Goal: Information Seeking & Learning: Learn about a topic

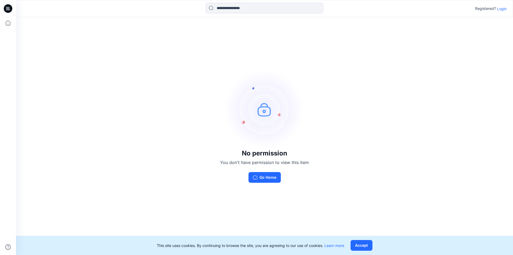
click at [276, 184] on div "No permission You don't have permission to view this item Go Home" at bounding box center [264, 125] width 497 height 217
click at [271, 177] on button "Go Home" at bounding box center [265, 177] width 32 height 11
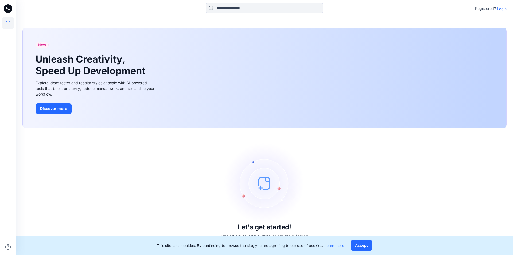
click at [502, 9] on p "Login" at bounding box center [502, 9] width 10 height 6
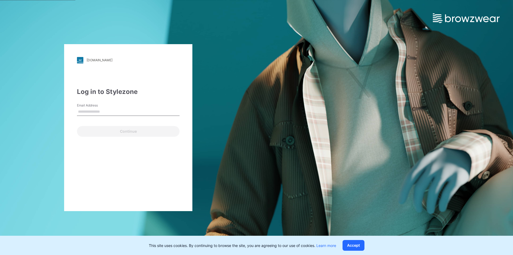
type input "**********"
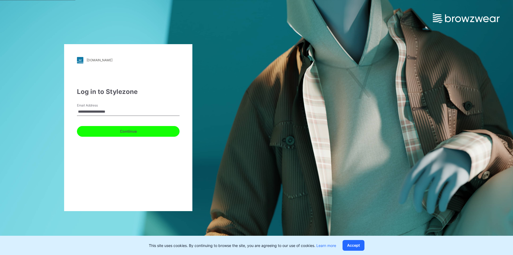
click at [131, 135] on button "Continue" at bounding box center [128, 131] width 103 height 11
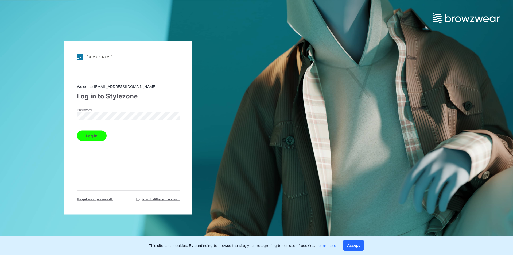
click at [78, 136] on button "Log in" at bounding box center [92, 135] width 30 height 11
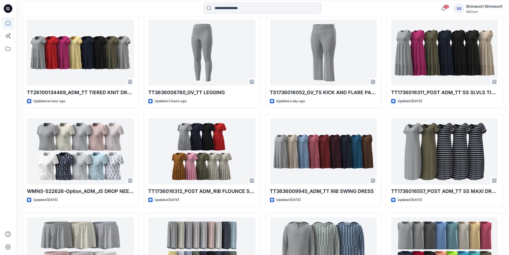
scroll to position [160, 0]
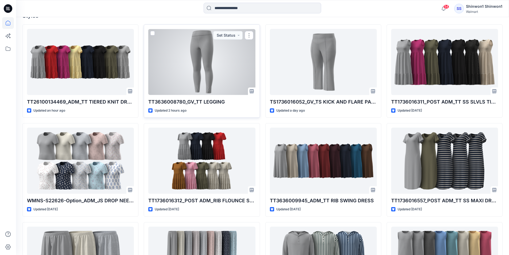
click at [229, 76] on div at bounding box center [201, 62] width 107 height 66
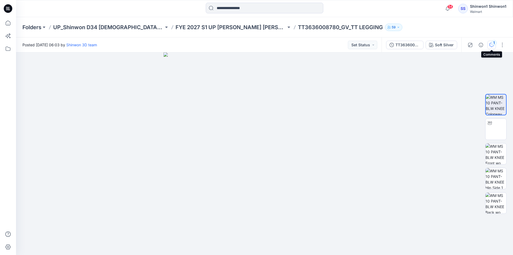
click at [494, 47] on button "1" at bounding box center [491, 45] width 9 height 9
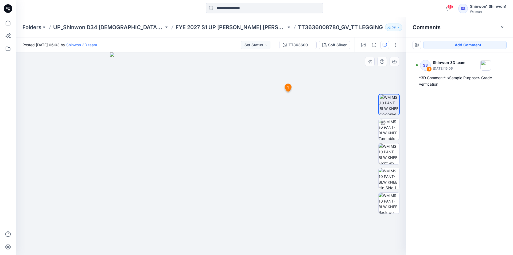
click at [297, 199] on img at bounding box center [211, 153] width 202 height 202
click at [298, 43] on div "TT3636008780_GV_TT KNIT LEGGING" at bounding box center [301, 45] width 25 height 6
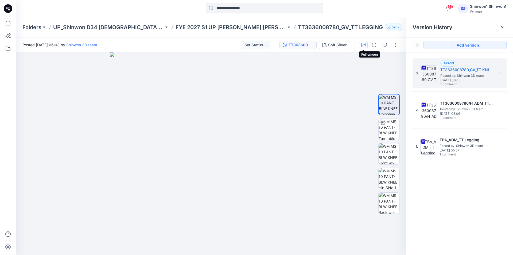
click at [364, 45] on icon "button" at bounding box center [363, 45] width 4 height 4
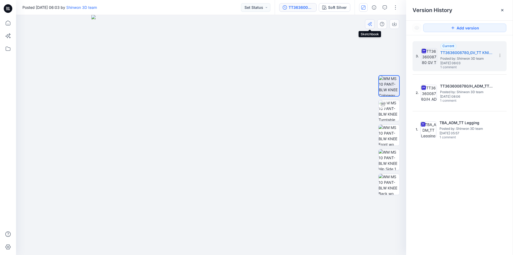
click at [365, 21] on button "button" at bounding box center [370, 24] width 10 height 10
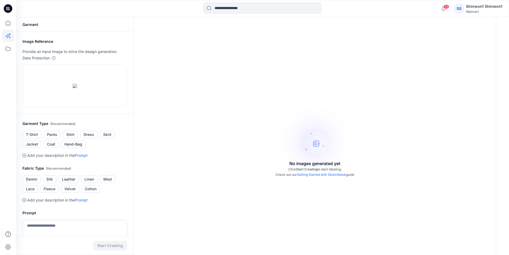
drag, startPoint x: 323, startPoint y: 34, endPoint x: 305, endPoint y: 37, distance: 17.8
click at [321, 37] on div "No images generated yet Click Start Creating to start ideating. Check out our G…" at bounding box center [315, 144] width 362 height 255
drag, startPoint x: 166, startPoint y: 130, endPoint x: 71, endPoint y: 96, distance: 101.0
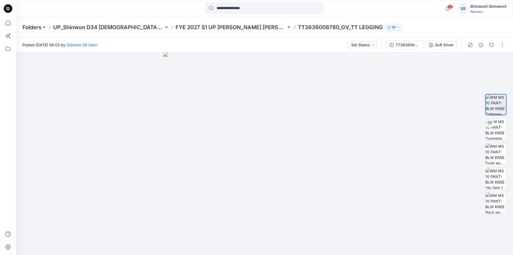
click at [316, 27] on p "TT3636008780_GV_TT LEGGING" at bounding box center [340, 27] width 85 height 7
click at [222, 26] on p "FYE 2027 S1 UP [PERSON_NAME] [PERSON_NAME]" at bounding box center [231, 27] width 111 height 7
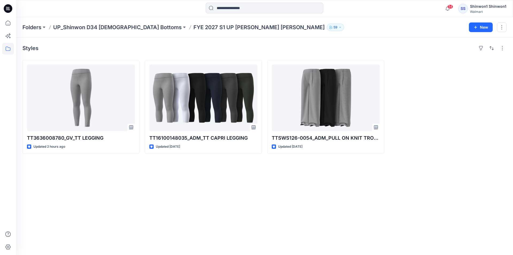
click at [183, 179] on div "Styles TT3636008780_GV_TT LEGGING Updated 2 hours ago TT16100148035_ADM_TT CAPR…" at bounding box center [264, 145] width 497 height 217
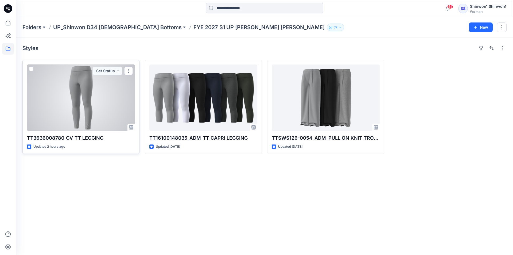
click at [73, 144] on div "Updated 2 hours ago" at bounding box center [81, 147] width 108 height 6
click at [131, 125] on icon at bounding box center [131, 127] width 4 height 4
click at [99, 109] on div at bounding box center [81, 97] width 108 height 67
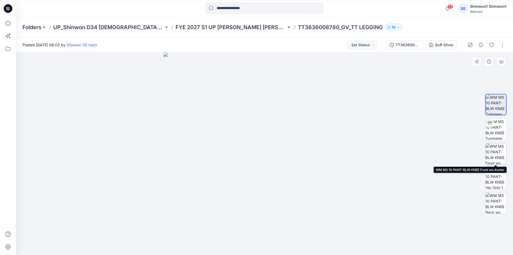
click at [496, 156] on img at bounding box center [496, 153] width 21 height 21
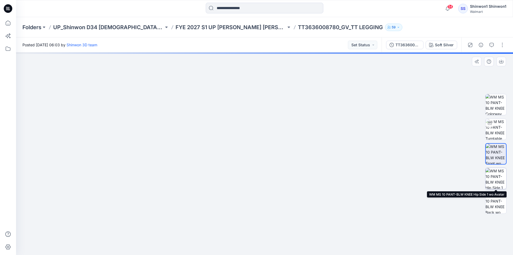
click at [490, 175] on img at bounding box center [496, 178] width 21 height 21
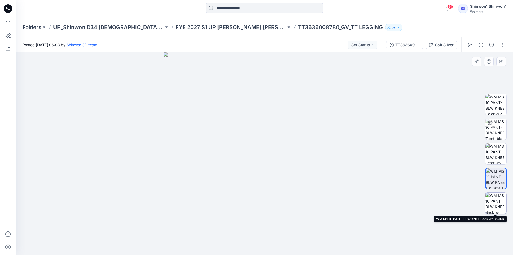
click at [500, 203] on img at bounding box center [496, 202] width 21 height 21
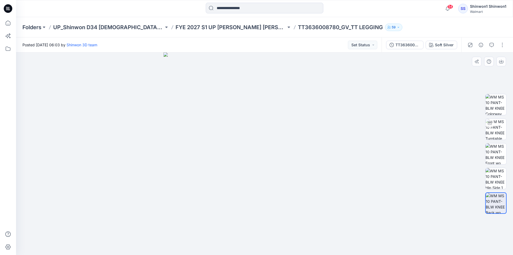
click at [491, 223] on div at bounding box center [264, 153] width 497 height 202
click at [375, 46] on button "Set Status" at bounding box center [362, 45] width 29 height 9
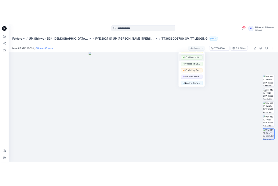
scroll to position [67, 0]
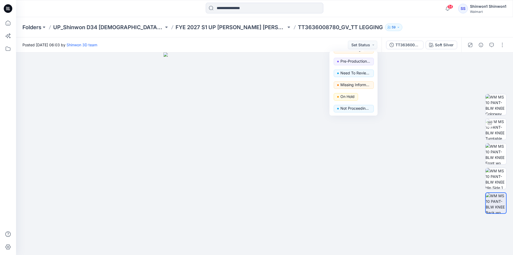
drag, startPoint x: 428, startPoint y: 89, endPoint x: 402, endPoint y: 49, distance: 47.2
click at [427, 89] on div at bounding box center [264, 153] width 497 height 202
click at [504, 46] on button "button" at bounding box center [502, 45] width 9 height 9
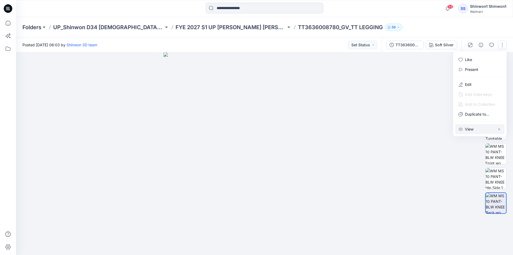
click at [469, 130] on p "View" at bounding box center [469, 129] width 9 height 6
click at [359, 88] on img at bounding box center [265, 153] width 202 height 202
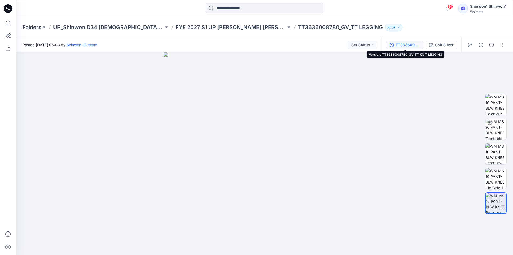
click at [413, 46] on div "TT3636008780_GV_TT KNIT LEGGING" at bounding box center [408, 45] width 25 height 6
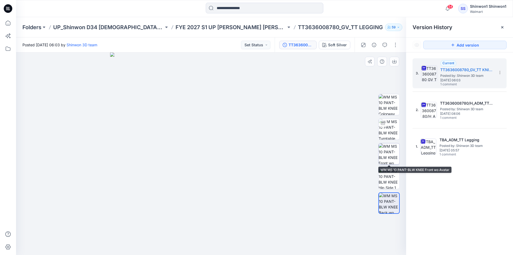
drag, startPoint x: 385, startPoint y: 152, endPoint x: 361, endPoint y: 146, distance: 24.5
click at [384, 152] on img at bounding box center [389, 153] width 21 height 21
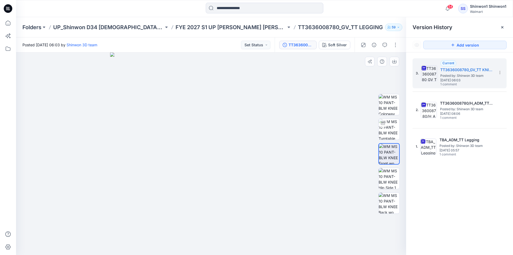
click at [304, 86] on img at bounding box center [211, 153] width 202 height 202
click at [293, 91] on img at bounding box center [211, 153] width 202 height 202
click at [221, 134] on img at bounding box center [211, 153] width 202 height 202
drag, startPoint x: 247, startPoint y: 140, endPoint x: 162, endPoint y: 129, distance: 85.6
click at [161, 133] on img at bounding box center [211, 153] width 202 height 202
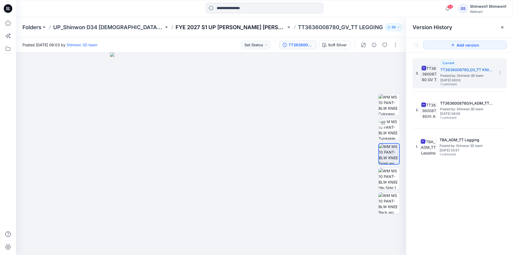
click at [213, 30] on p "FYE 2027 S1 UP [PERSON_NAME] [PERSON_NAME]" at bounding box center [231, 27] width 111 height 7
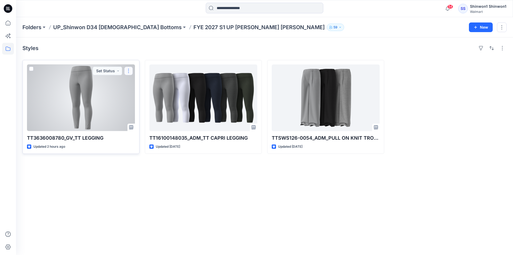
click at [129, 70] on button "button" at bounding box center [128, 71] width 9 height 9
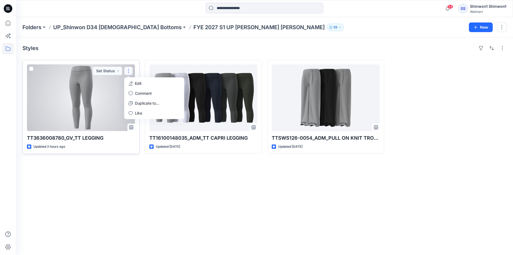
click at [78, 101] on div at bounding box center [81, 97] width 108 height 67
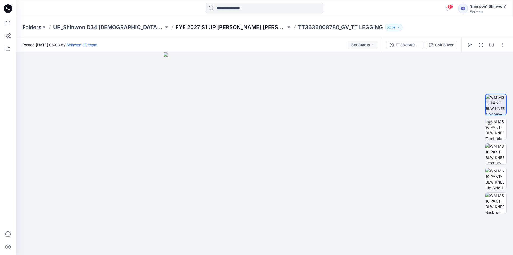
click at [202, 28] on p "FYE 2027 S1 UP [PERSON_NAME] [PERSON_NAME]" at bounding box center [231, 27] width 111 height 7
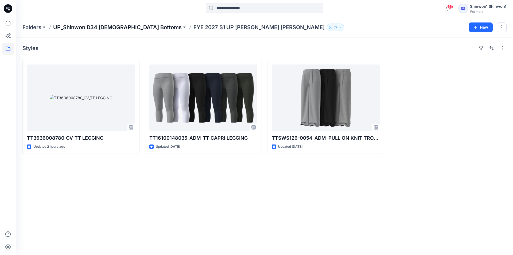
click at [113, 28] on p "UP_Shinwon D34 [DEMOGRAPHIC_DATA] Bottoms" at bounding box center [117, 27] width 129 height 7
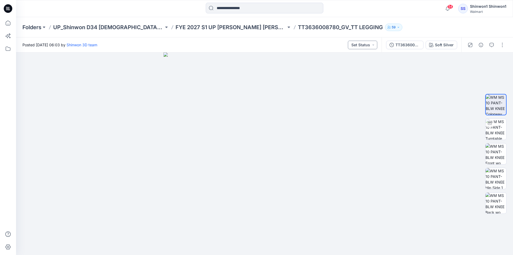
click at [374, 46] on button "Set Status" at bounding box center [362, 45] width 29 height 9
click at [287, 52] on div "Posted [DATE] 06:03 by Shinwon 3D team Set Status Set Status *Revision Requeste…" at bounding box center [199, 44] width 366 height 15
click at [407, 42] on div "TT3636008780_GV_TT KNIT LEGGING" at bounding box center [408, 45] width 25 height 6
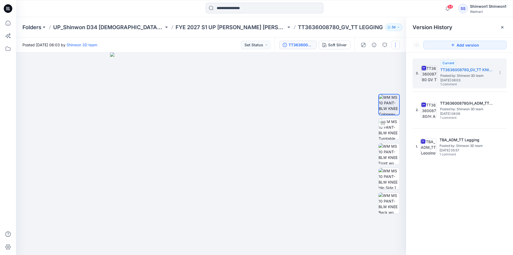
click at [394, 42] on button "button" at bounding box center [395, 45] width 9 height 9
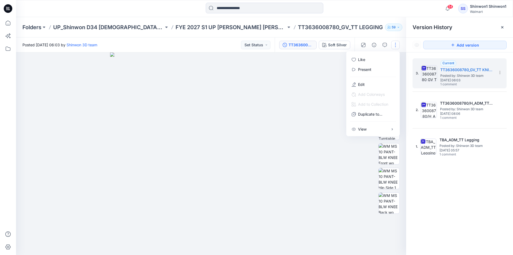
click at [315, 91] on div at bounding box center [211, 153] width 390 height 202
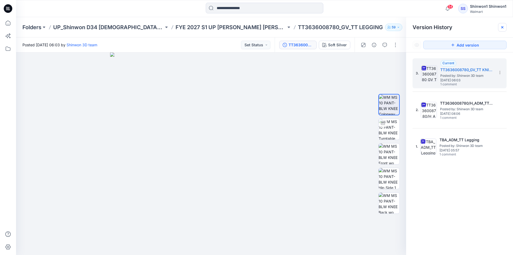
click at [501, 29] on icon at bounding box center [502, 27] width 4 height 4
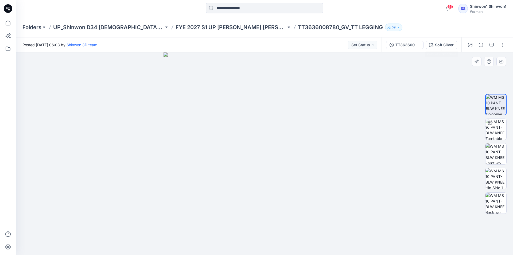
click at [390, 81] on div at bounding box center [264, 153] width 497 height 202
click at [501, 62] on icon "button" at bounding box center [501, 61] width 2 height 3
drag, startPoint x: 316, startPoint y: 49, endPoint x: 202, endPoint y: 25, distance: 116.6
click at [316, 49] on div "Posted [DATE] 06:03 by Shinwon 3D team Set Status" at bounding box center [199, 44] width 366 height 15
